Goal: Task Accomplishment & Management: Use online tool/utility

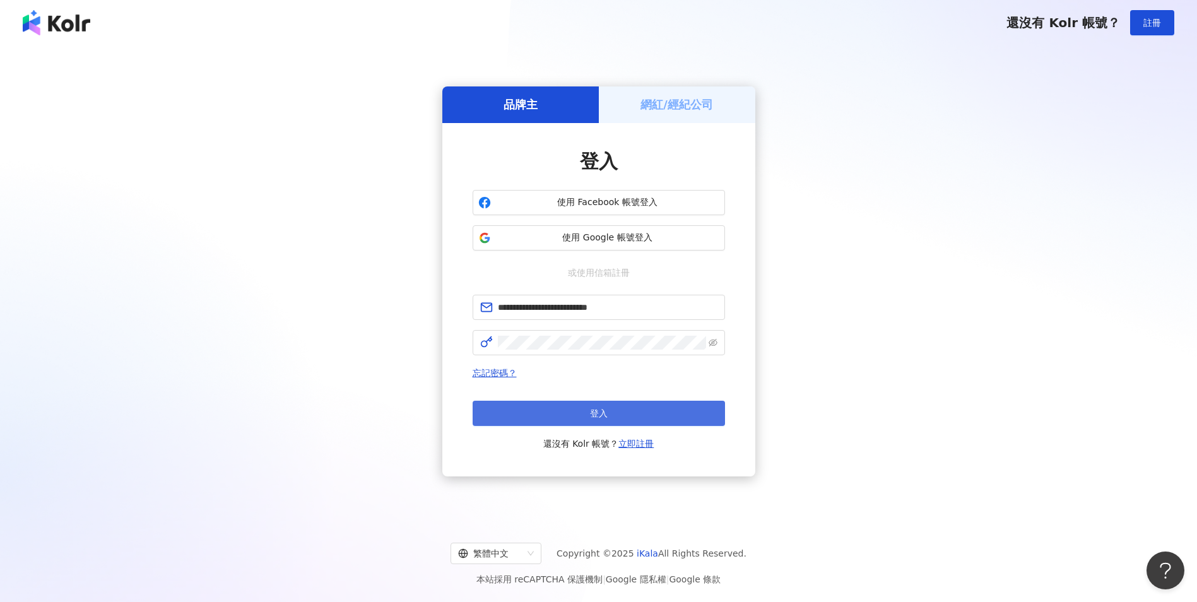
click at [632, 421] on button "登入" at bounding box center [599, 413] width 252 height 25
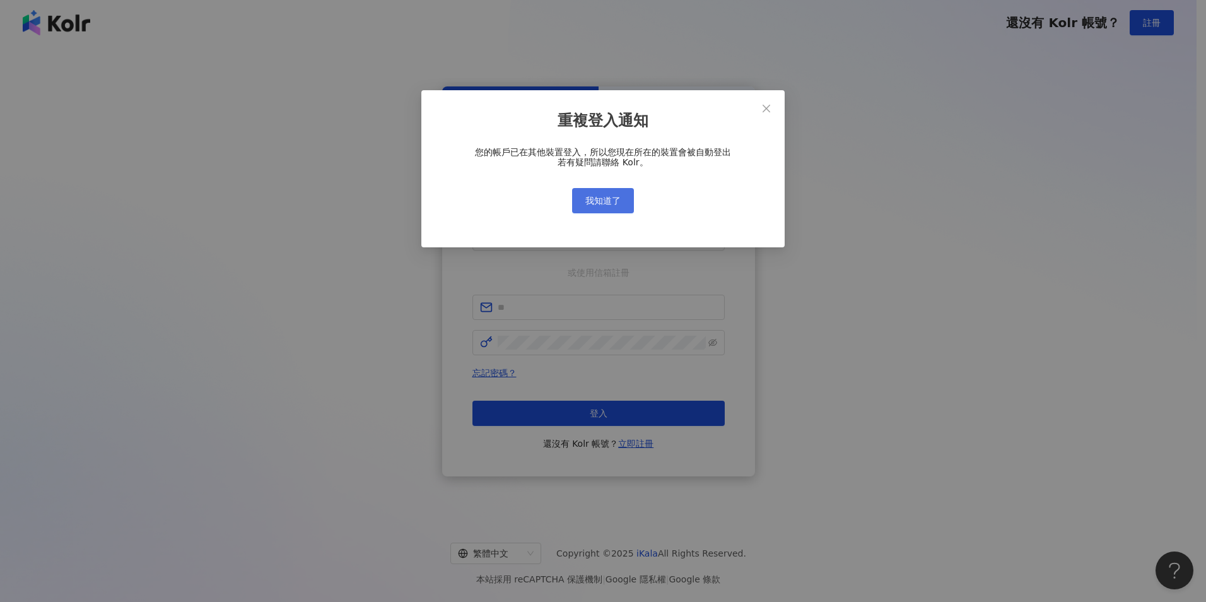
click at [597, 208] on button "我知道了" at bounding box center [603, 200] width 62 height 25
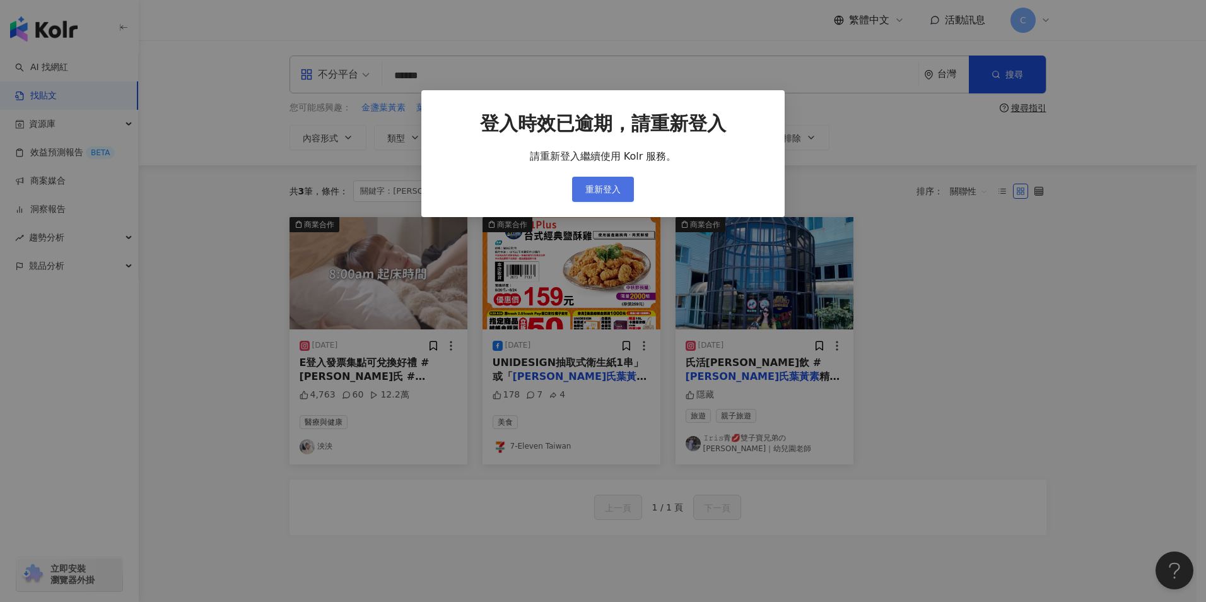
click at [606, 192] on span "重新登入" at bounding box center [603, 189] width 35 height 10
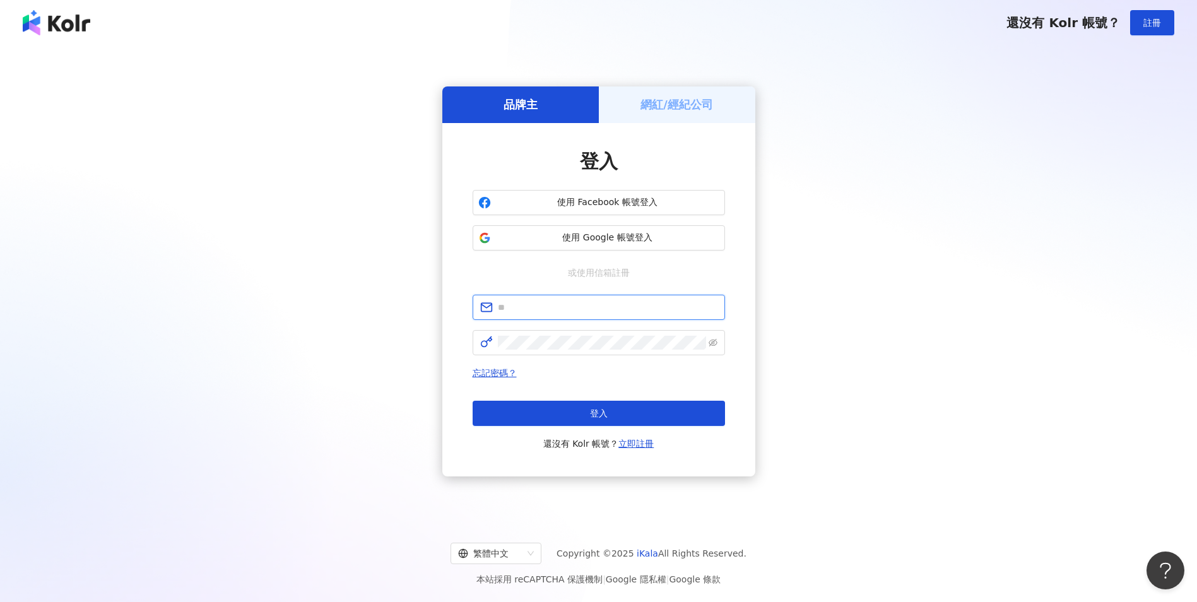
type input "**********"
click at [643, 408] on button "登入" at bounding box center [599, 413] width 252 height 25
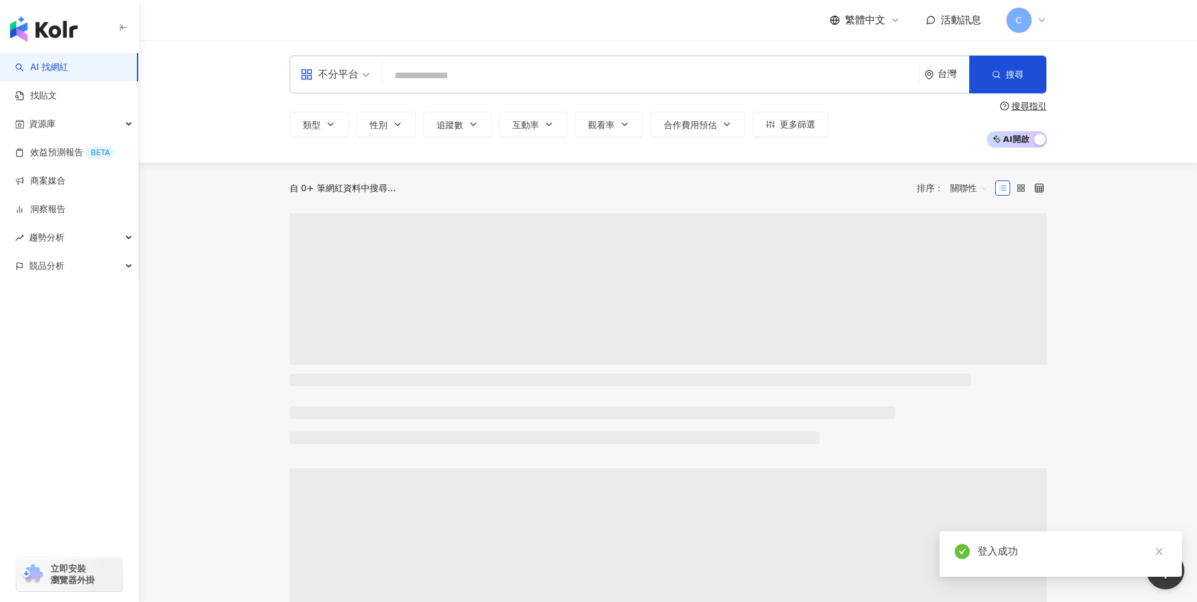
click at [427, 63] on div "不分平台 台灣 搜尋" at bounding box center [668, 75] width 757 height 38
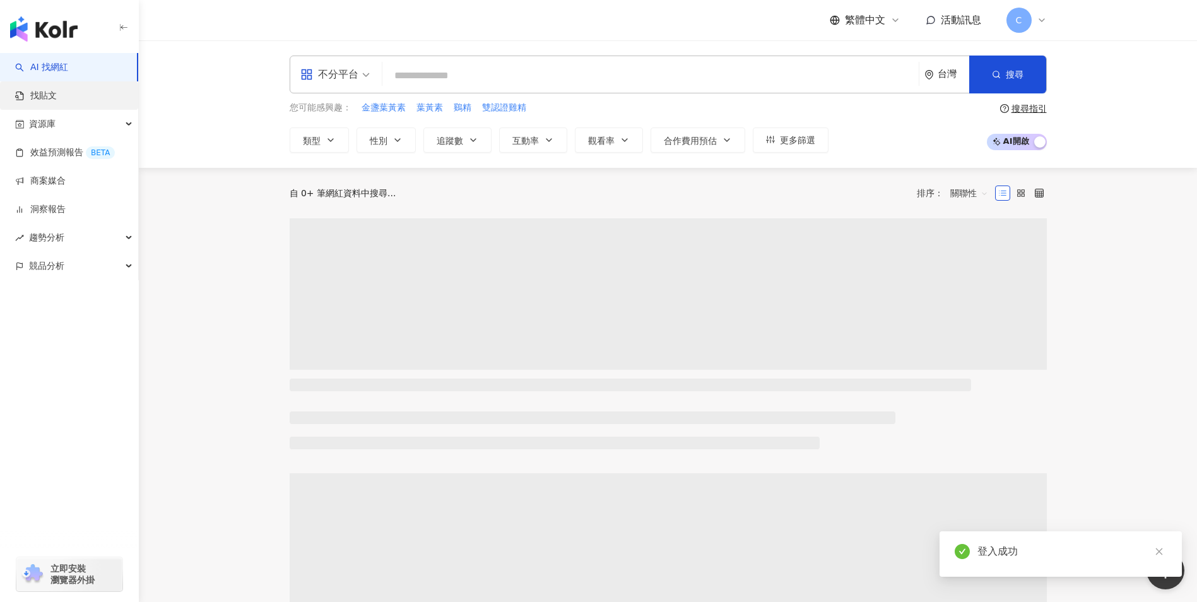
click at [57, 100] on link "找貼文" at bounding box center [36, 96] width 42 height 13
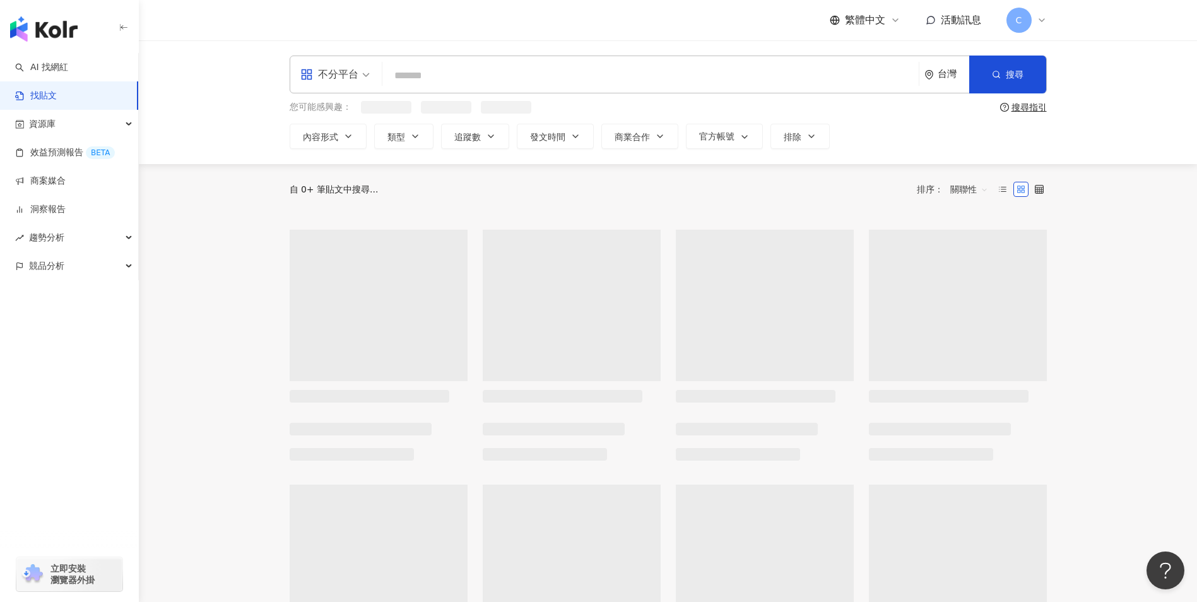
click at [52, 96] on link "找貼文" at bounding box center [36, 96] width 42 height 13
click at [463, 77] on input "search" at bounding box center [650, 75] width 526 height 27
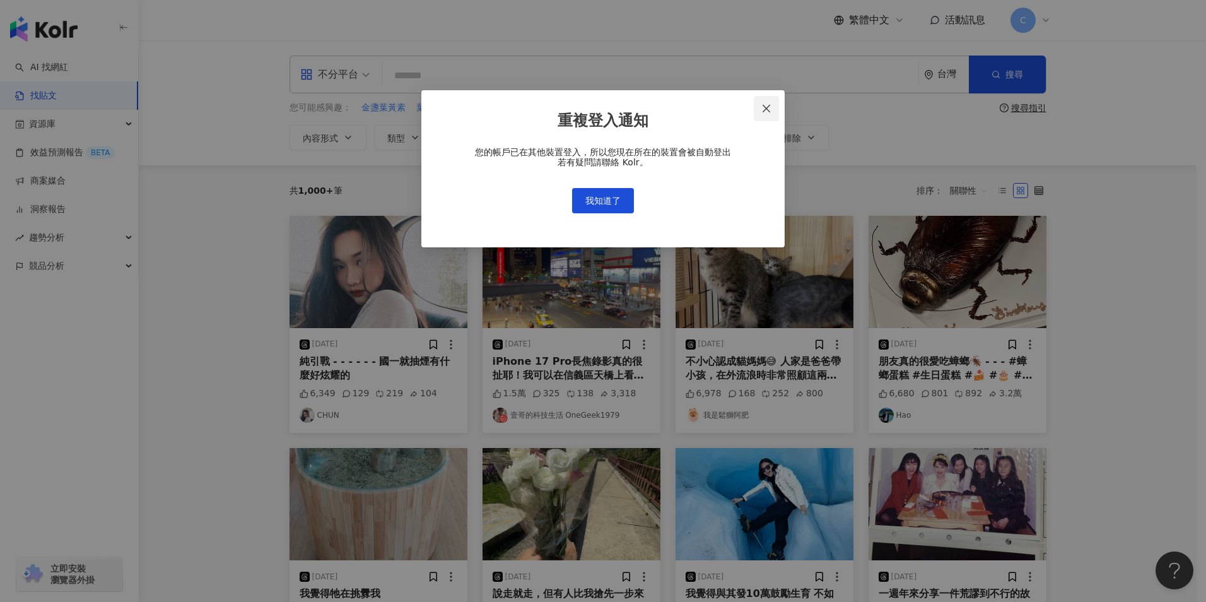
click at [766, 109] on icon "close" at bounding box center [767, 108] width 10 height 10
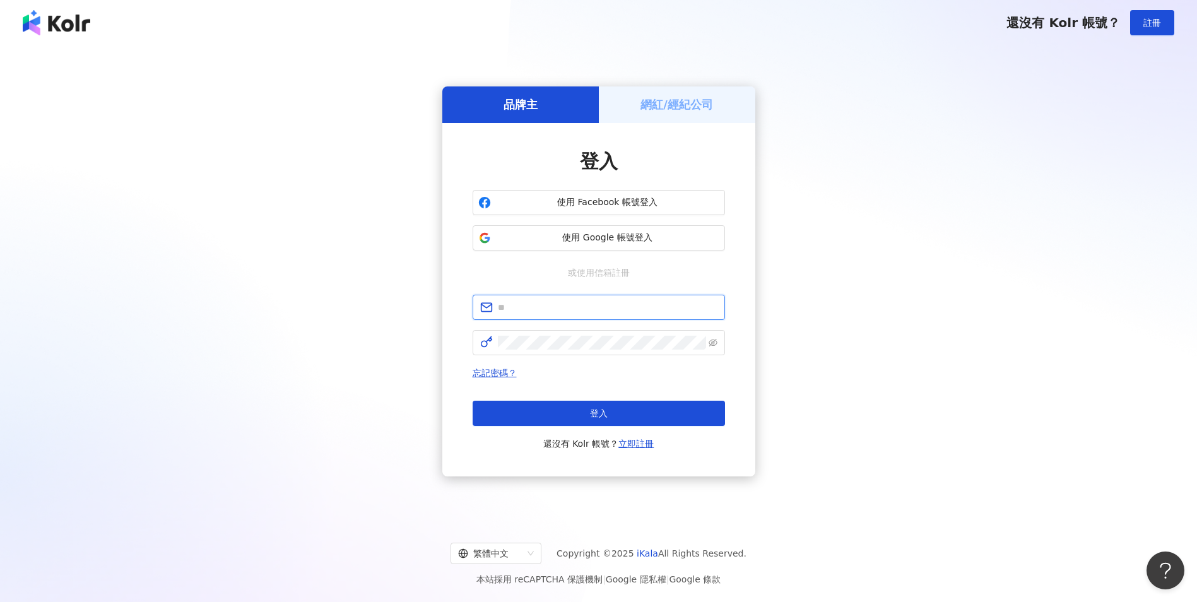
type input "**********"
